Goal: Information Seeking & Learning: Learn about a topic

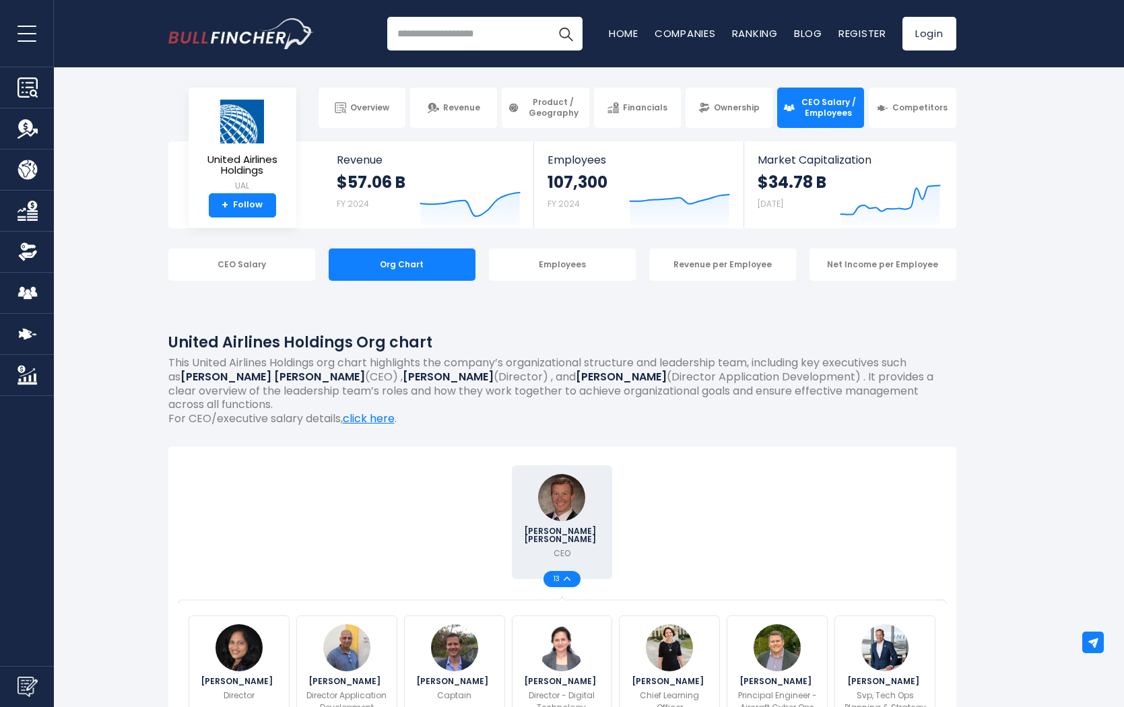
click at [843, 108] on span "CEO Salary / Employees" at bounding box center [828, 107] width 59 height 21
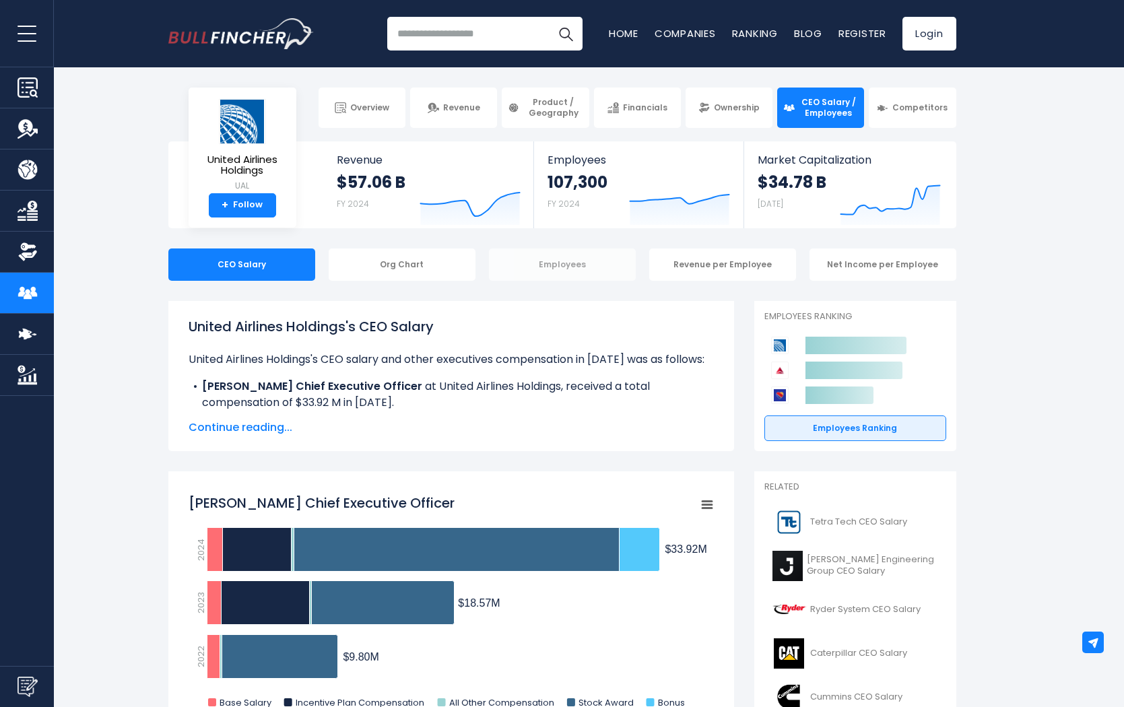
click at [581, 270] on div "Employees" at bounding box center [562, 265] width 147 height 32
click at [384, 106] on span "Overview" at bounding box center [369, 107] width 39 height 11
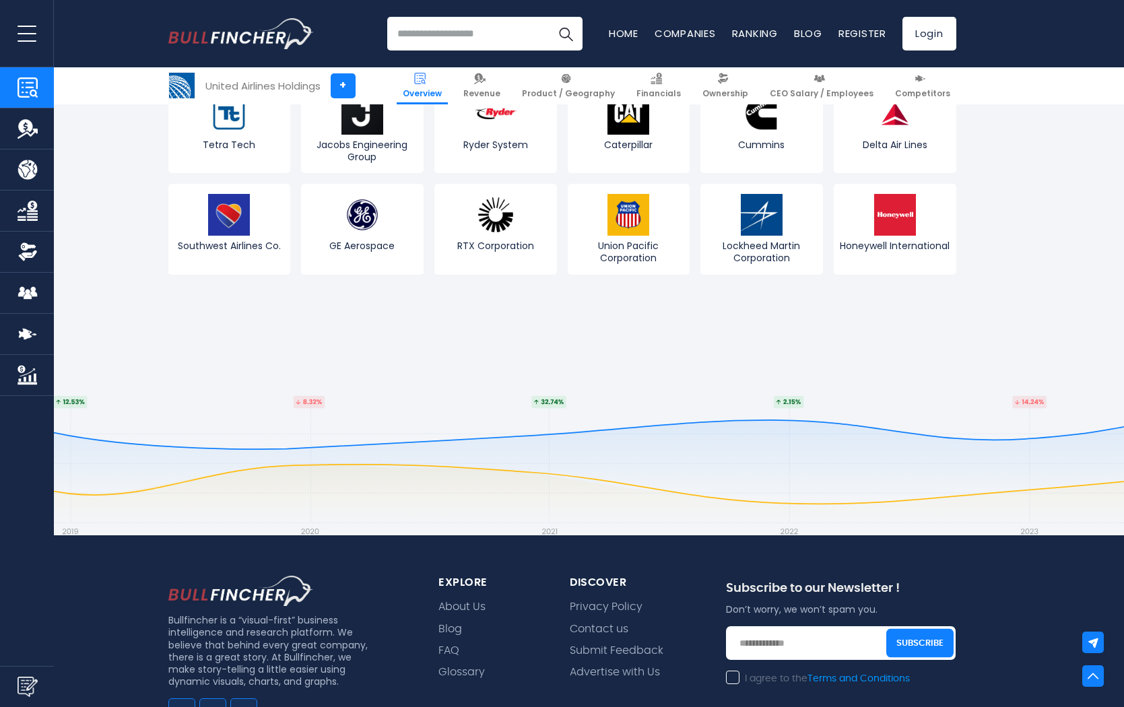
scroll to position [5207, 0]
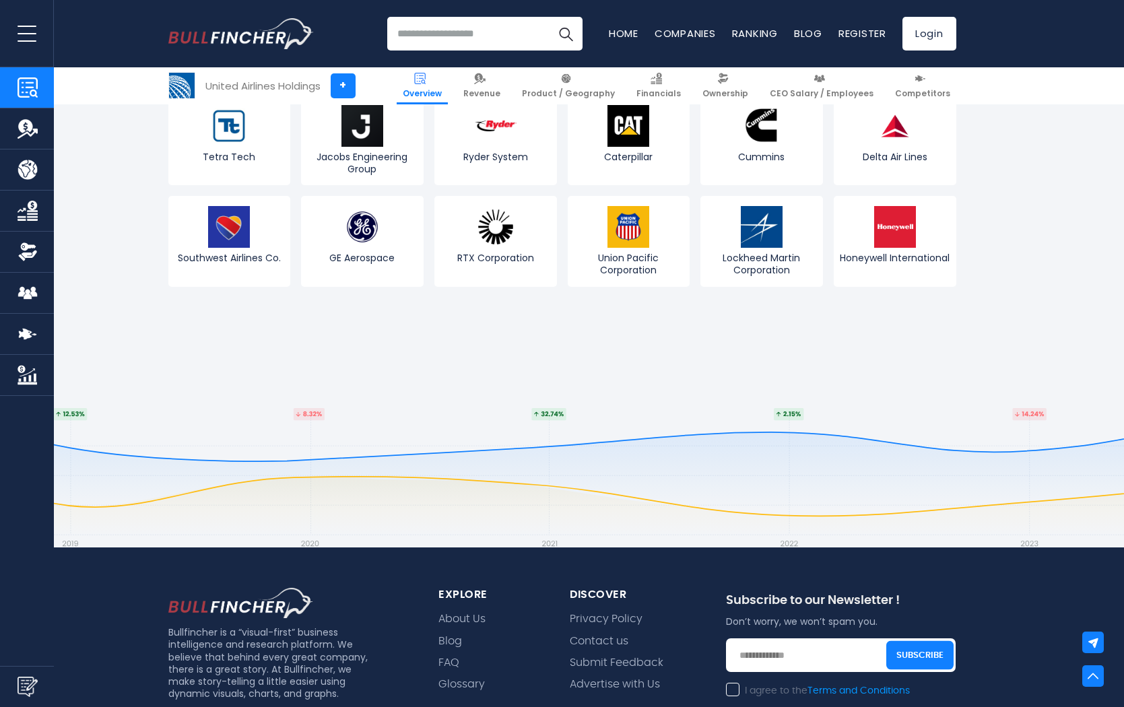
click at [25, 289] on img "Company Employees" at bounding box center [28, 293] width 20 height 20
click at [32, 300] on img "Company Employees" at bounding box center [28, 293] width 20 height 20
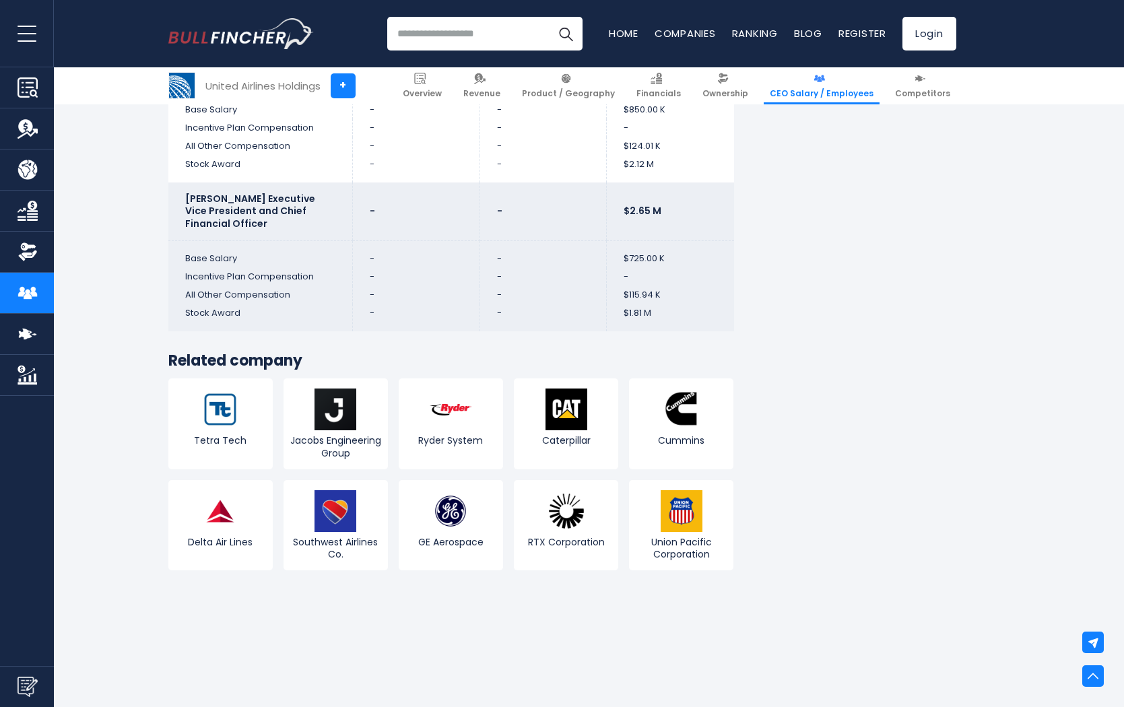
scroll to position [4181, 0]
